Goal: Task Accomplishment & Management: Manage account settings

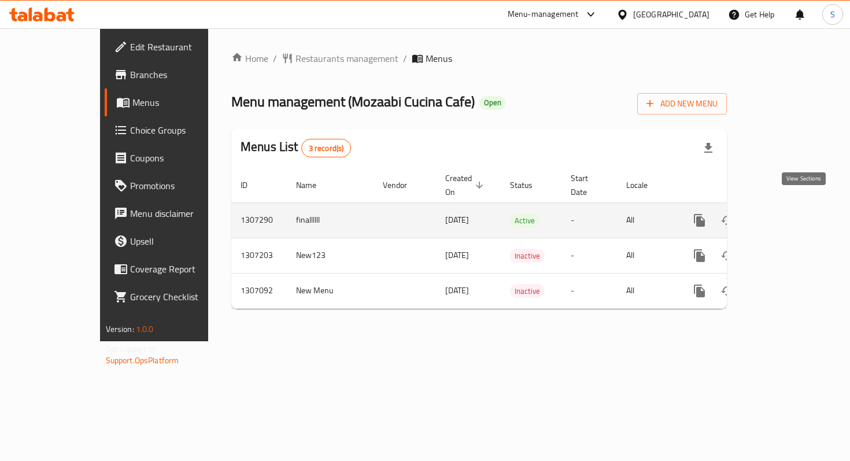
click at [790, 213] on icon "enhanced table" at bounding box center [783, 220] width 14 height 14
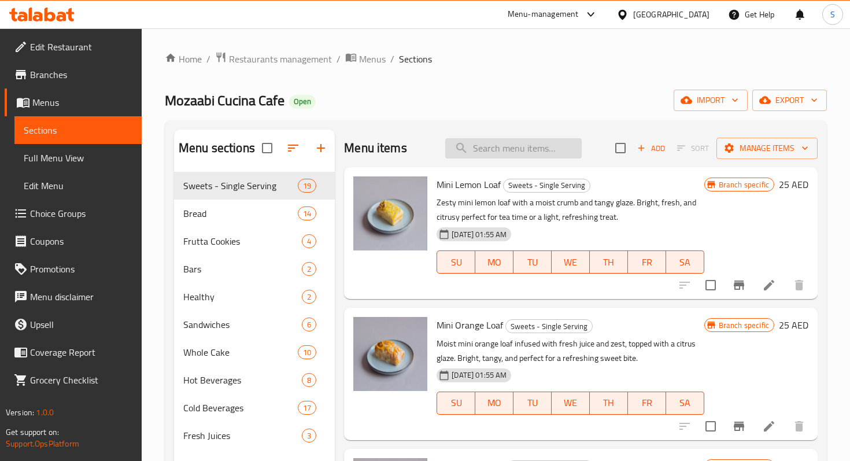
click at [507, 147] on input "search" at bounding box center [513, 148] width 136 height 20
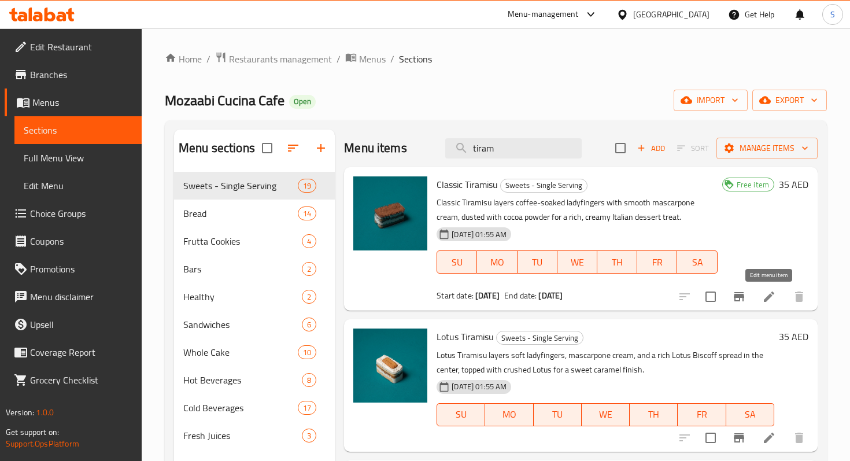
type input "tiram"
click at [769, 300] on icon at bounding box center [769, 297] width 14 height 14
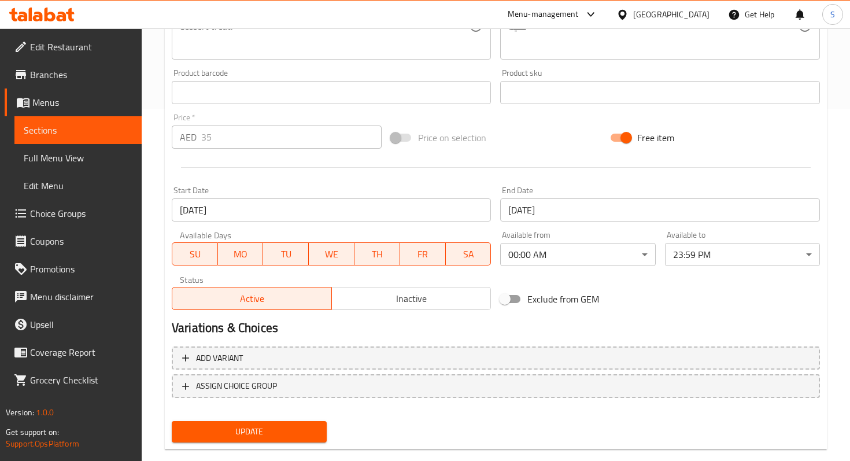
scroll to position [373, 0]
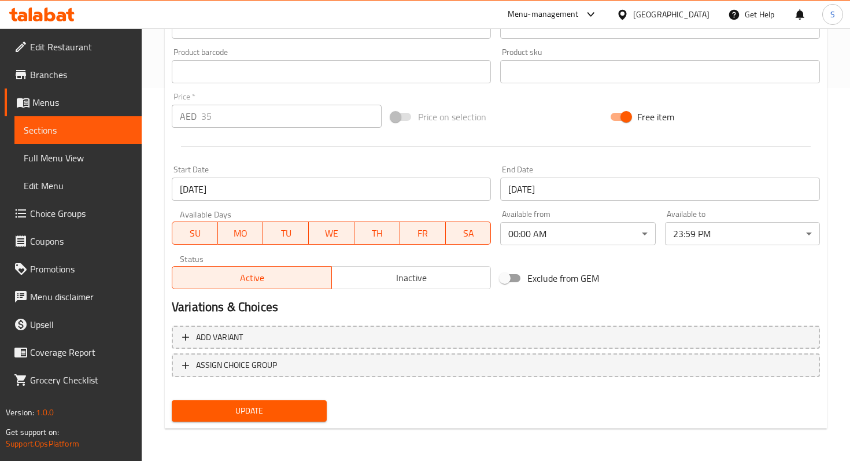
click at [626, 120] on input "Free item" at bounding box center [626, 117] width 66 height 22
checkbox input "false"
click at [282, 411] on span "Update" at bounding box center [249, 411] width 136 height 14
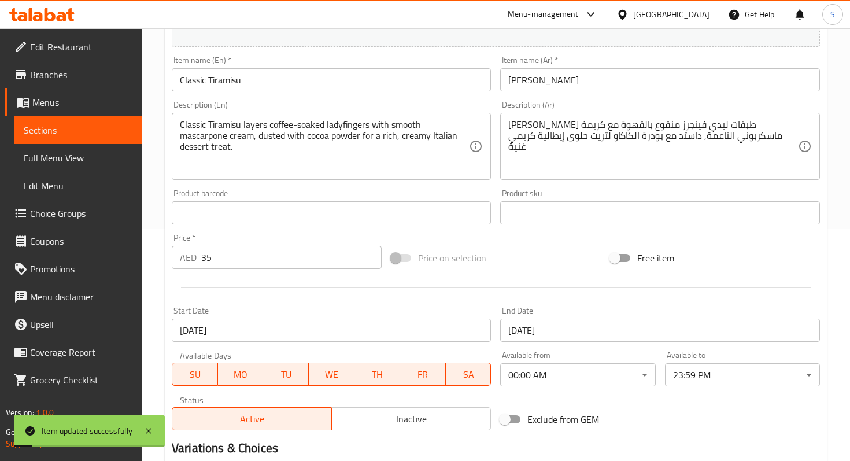
scroll to position [0, 0]
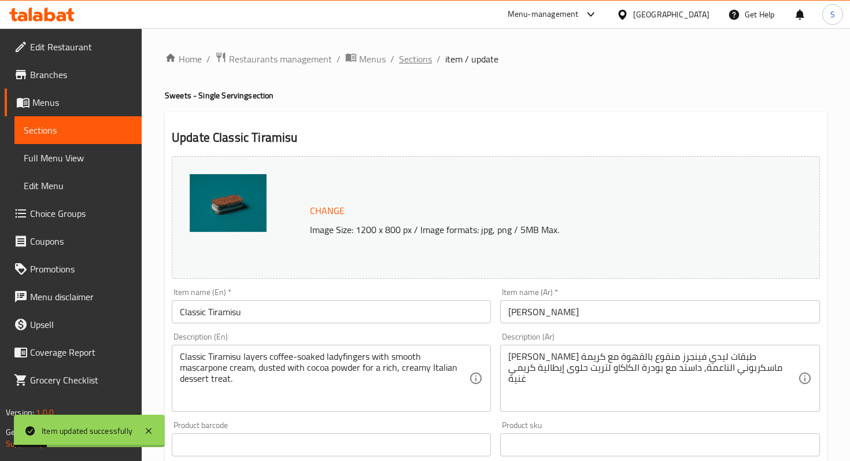
click at [408, 57] on span "Sections" at bounding box center [415, 59] width 33 height 14
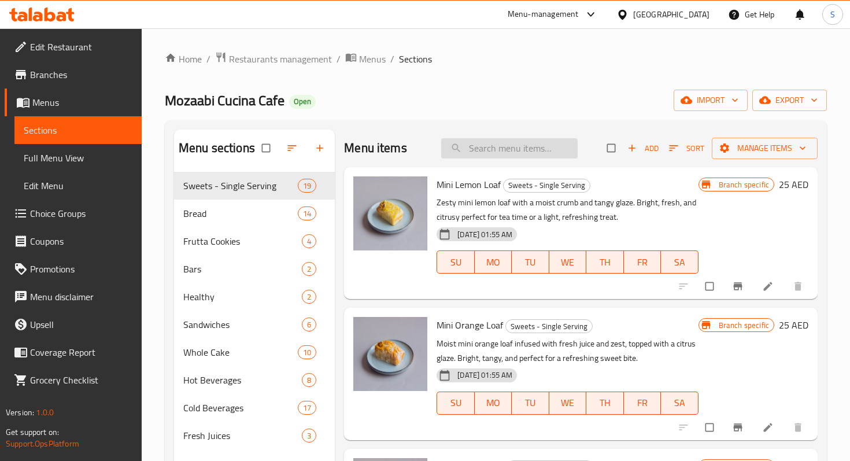
click at [483, 147] on input "search" at bounding box center [509, 148] width 136 height 20
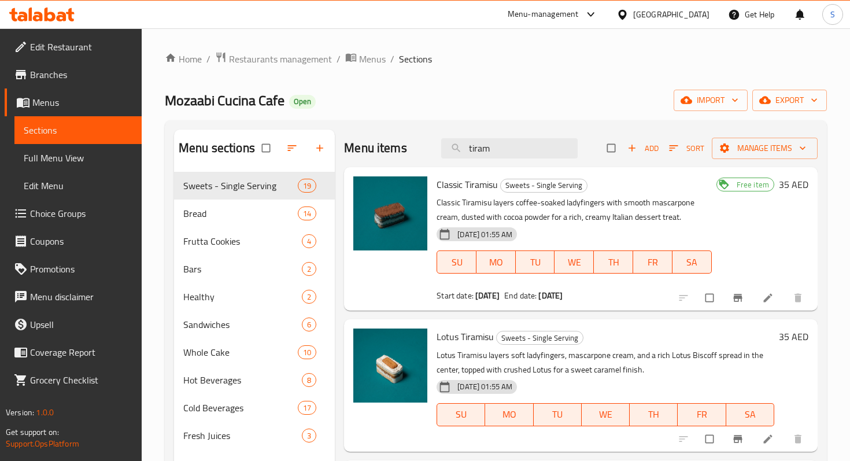
type input "tiram"
click at [740, 182] on span "Free item" at bounding box center [753, 184] width 42 height 11
